Goal: Find specific page/section: Find specific page/section

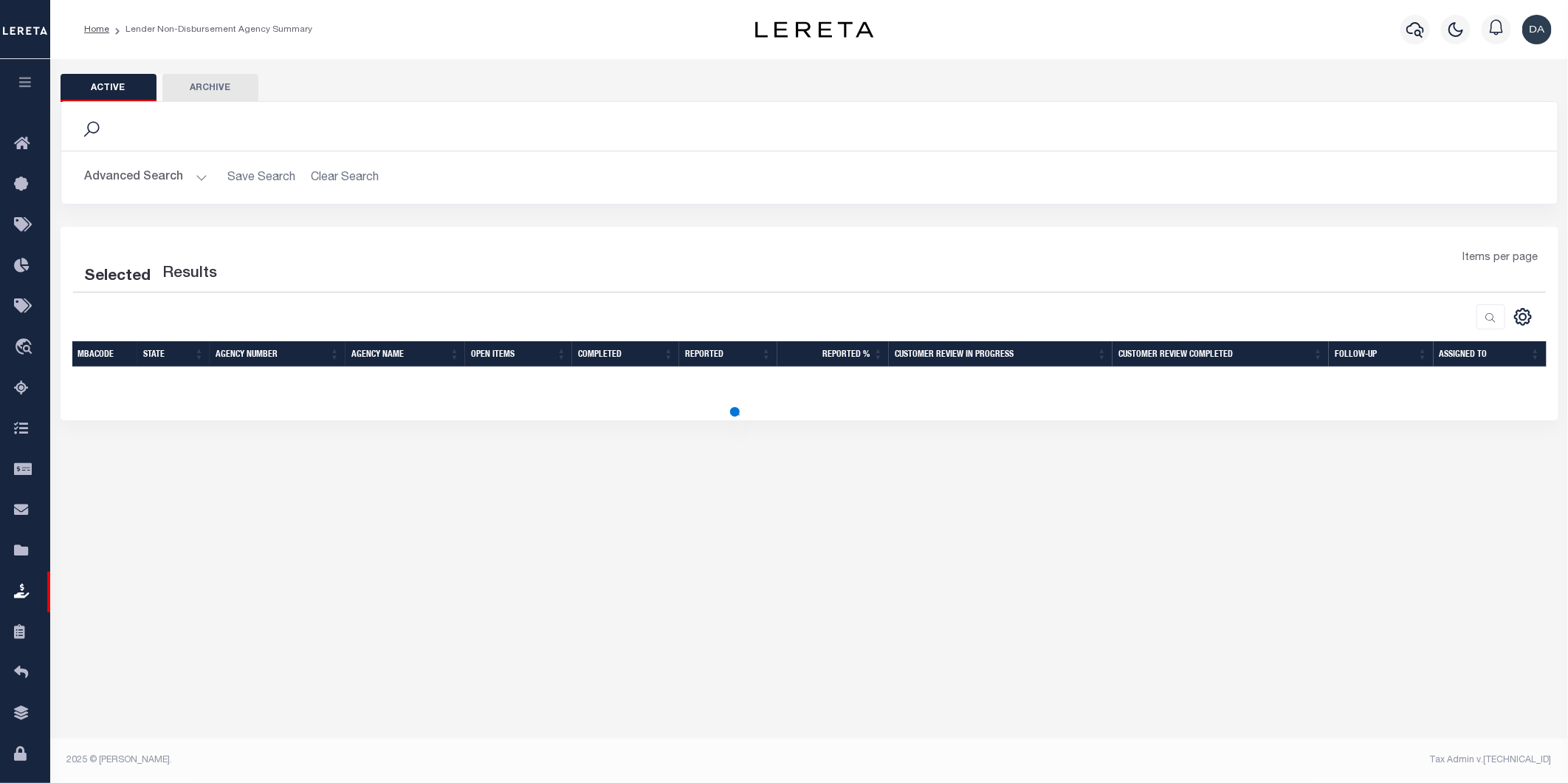
click at [27, 82] on icon "button" at bounding box center [26, 82] width 17 height 14
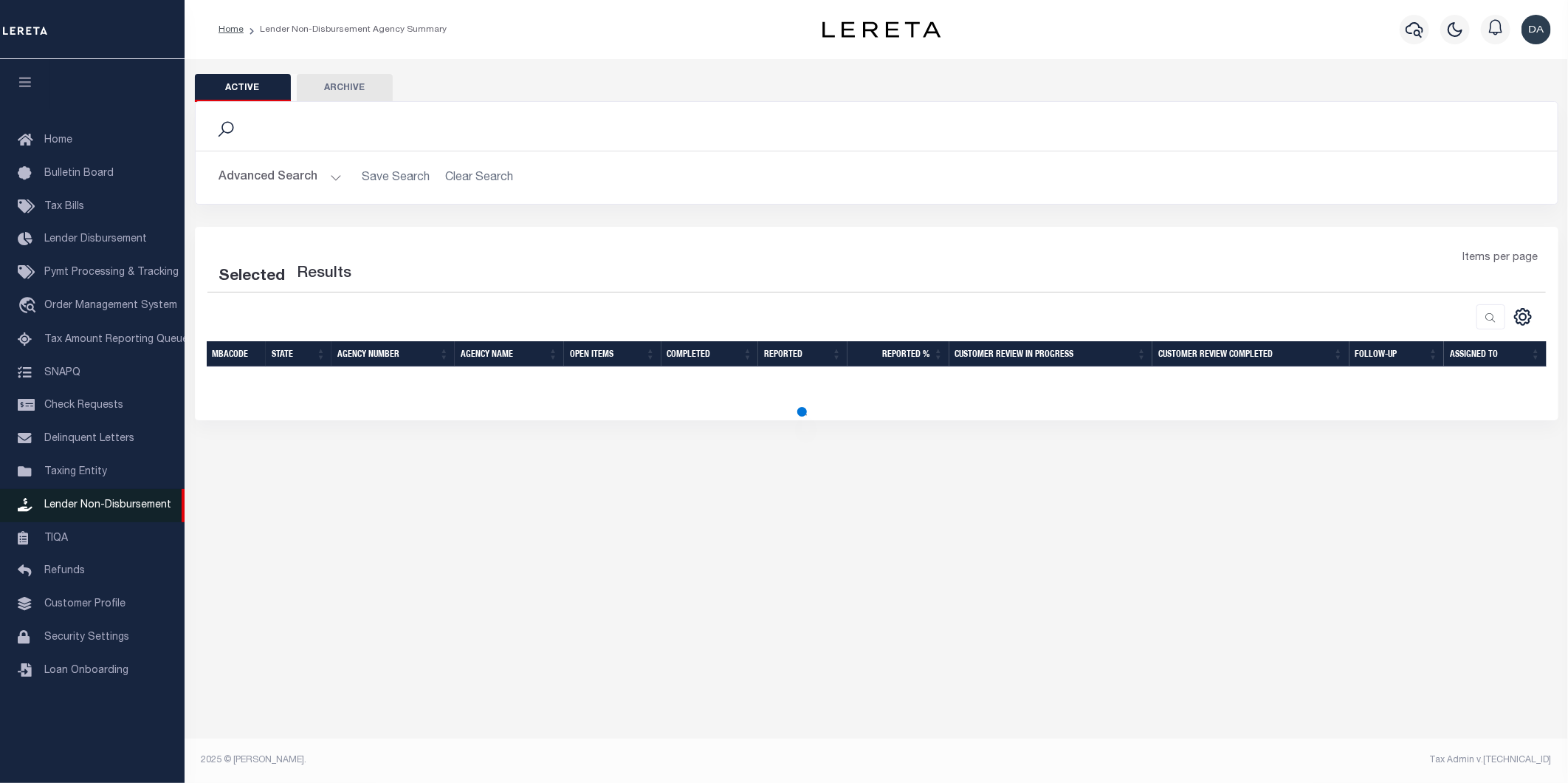
click at [127, 499] on link "Lender Non-Disbursement" at bounding box center [92, 505] width 184 height 33
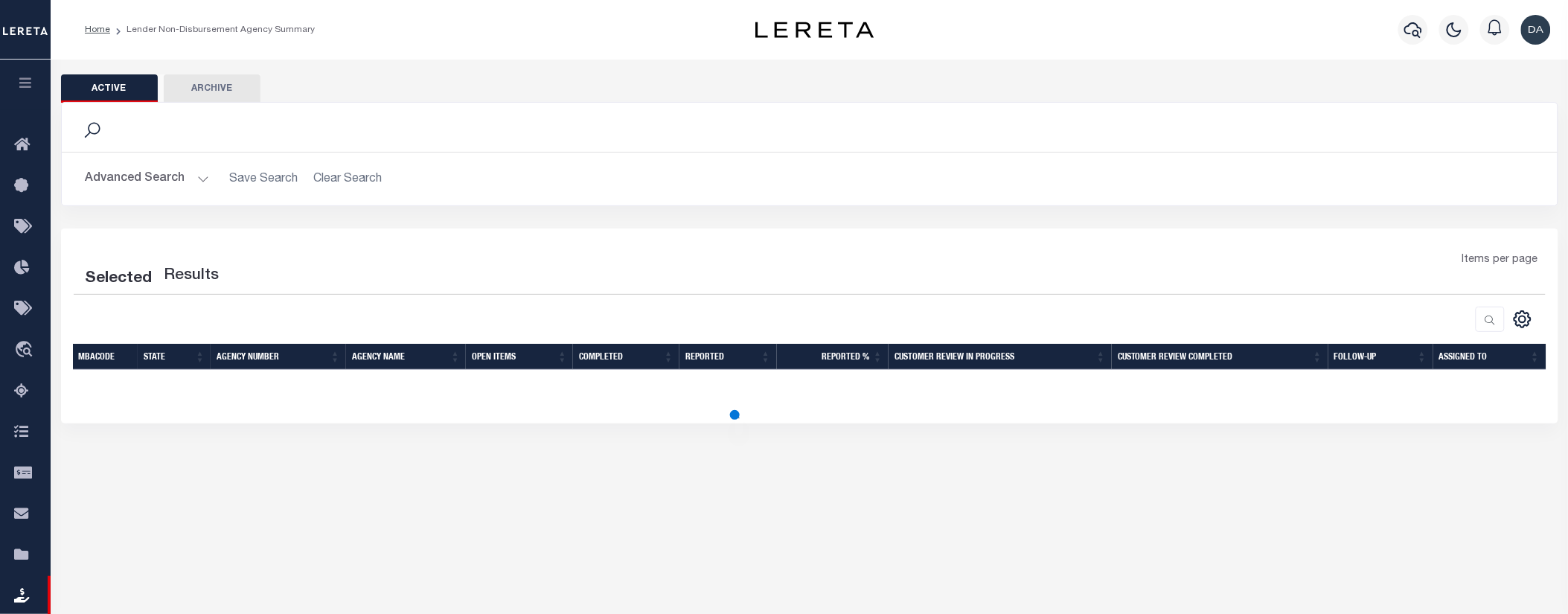
click at [499, 422] on div "Selected Results Items per page" at bounding box center [810, 325] width 1497 height 195
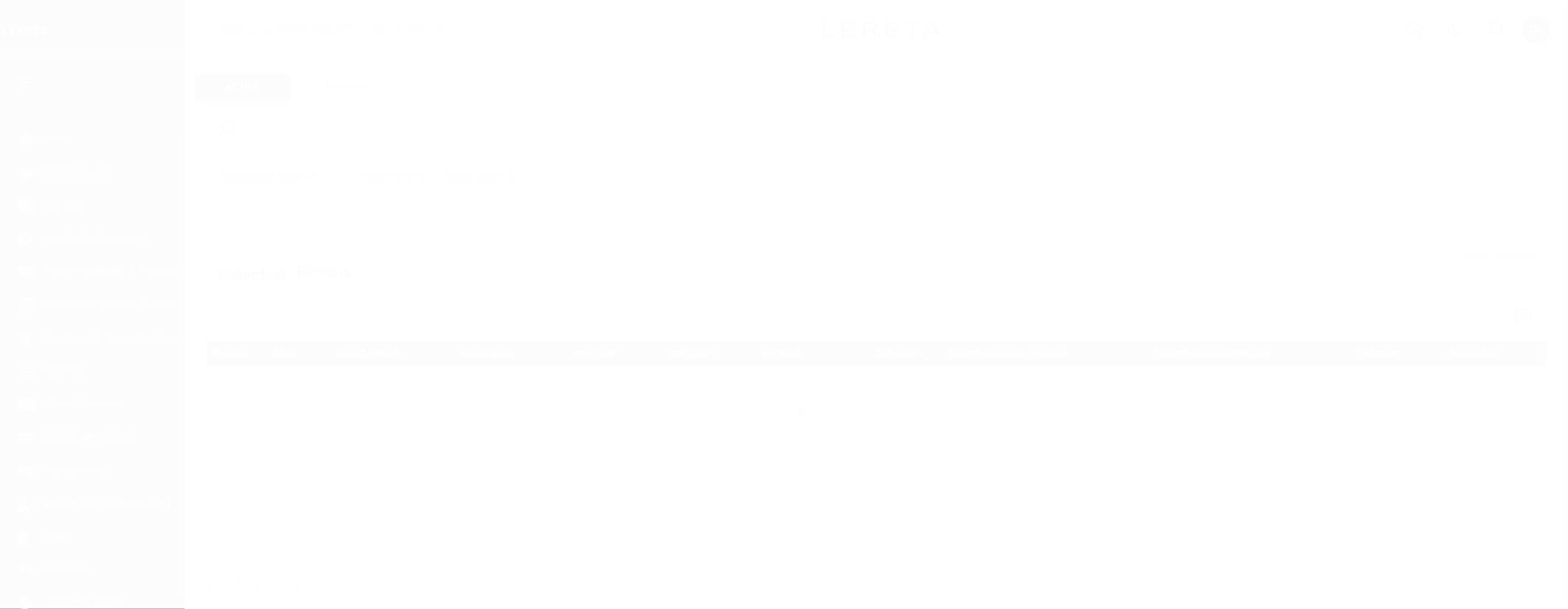
scroll to position [90, 0]
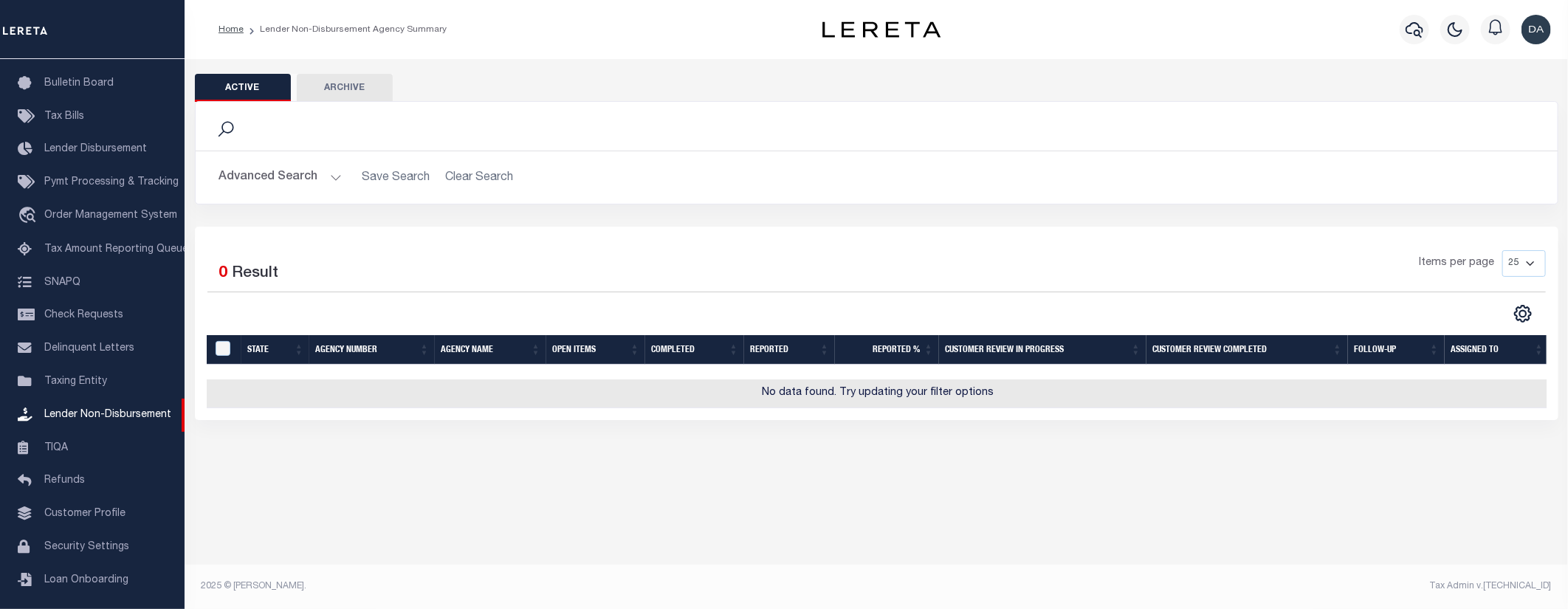
click at [281, 174] on button "Advanced Search" at bounding box center [280, 177] width 122 height 29
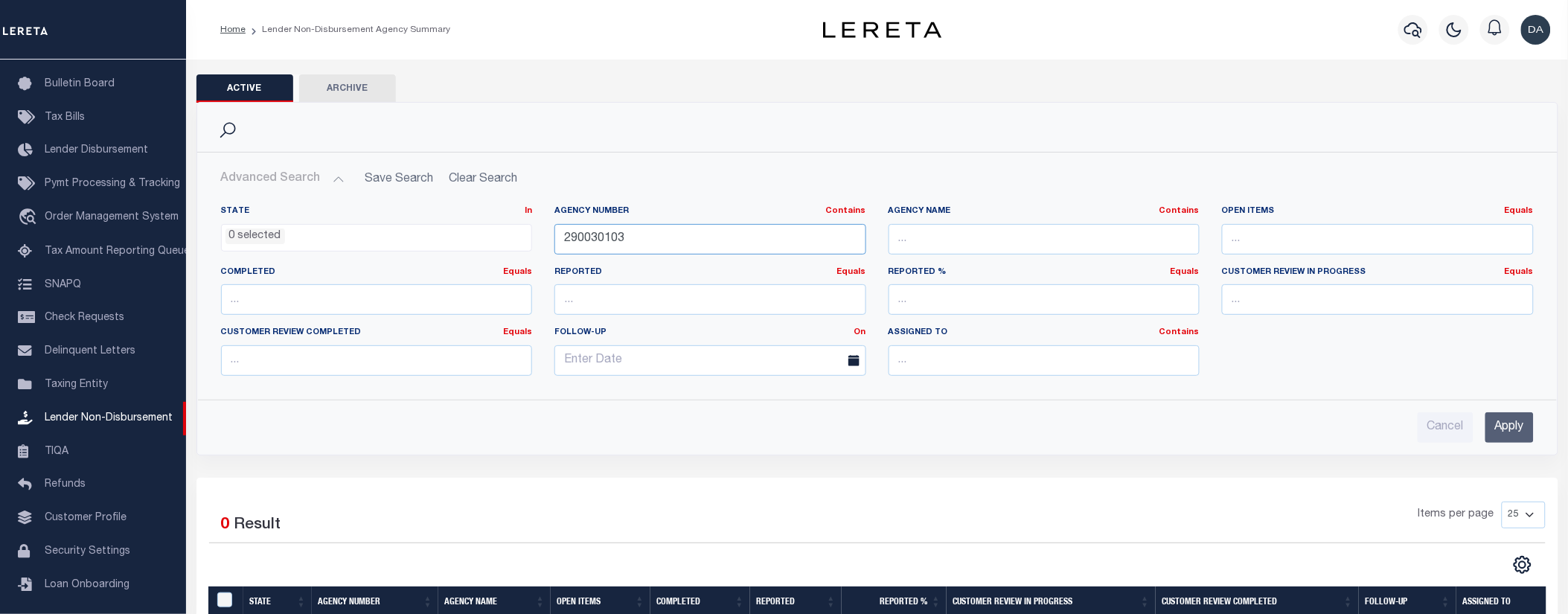
drag, startPoint x: 650, startPoint y: 252, endPoint x: 486, endPoint y: 224, distance: 166.4
click at [486, 224] on div "State In In AK AL AR AZ CA CO CT DC DE FL GA GU HI IA ID IL IN KS KY LA MA MD M…" at bounding box center [878, 296] width 1336 height 183
drag, startPoint x: 1502, startPoint y: 427, endPoint x: 1379, endPoint y: 440, distance: 123.7
click at [1504, 428] on input "Apply" at bounding box center [1510, 426] width 49 height 30
